Goal: Information Seeking & Learning: Learn about a topic

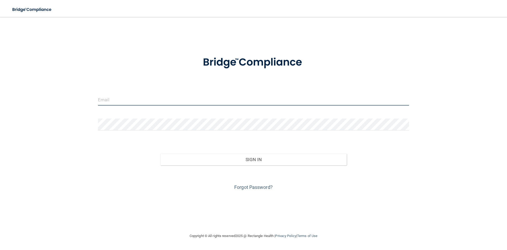
click at [133, 95] on input "email" at bounding box center [253, 99] width 311 height 12
type input "[EMAIL_ADDRESS][DOMAIN_NAME]"
drag, startPoint x: 148, startPoint y: 102, endPoint x: 68, endPoint y: 112, distance: 80.6
click at [68, 112] on div "[EMAIL_ADDRESS][DOMAIN_NAME] Invalid email/password. You don't have permission …" at bounding box center [254, 124] width 486 height 205
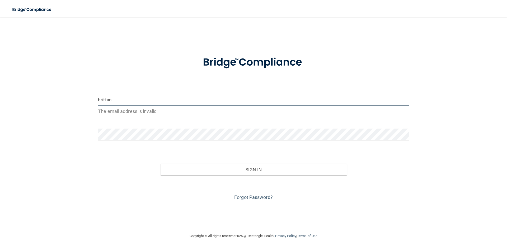
type input "[PERSON_NAME][EMAIL_ADDRESS][DOMAIN_NAME]"
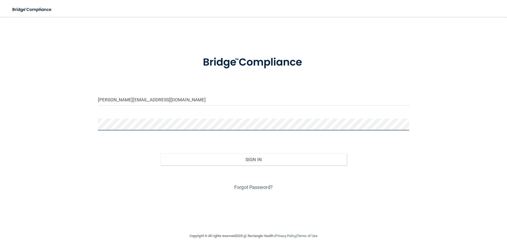
click at [160, 153] on button "Sign In" at bounding box center [253, 159] width 187 height 12
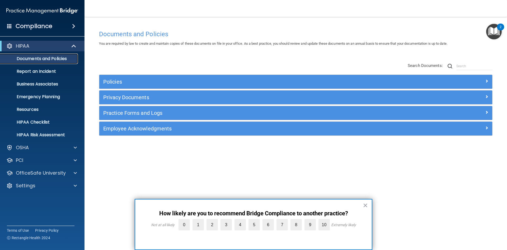
click at [52, 60] on p "Documents and Policies" at bounding box center [39, 58] width 72 height 5
click at [44, 84] on p "Business Associates" at bounding box center [39, 83] width 72 height 5
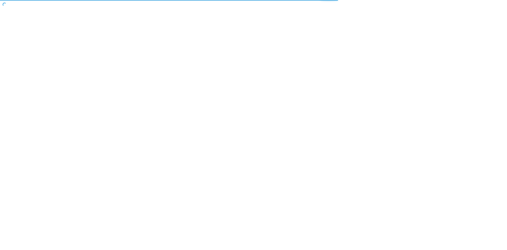
click at [303, 136] on body "Toggle navigation Manage My Enterprise Manage My Location Copyright © All right…" at bounding box center [253, 125] width 507 height 250
